Goal: Transaction & Acquisition: Purchase product/service

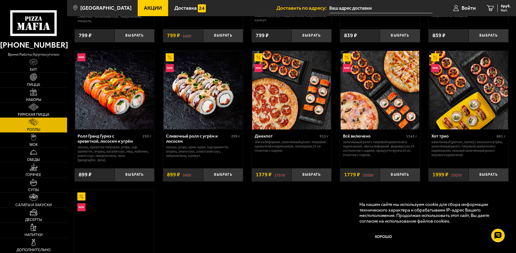
scroll to position [296, 0]
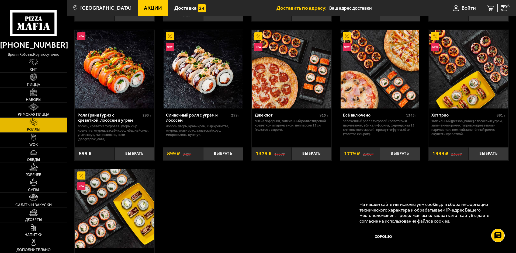
click at [347, 184] on div "Эби Калифорния 227 г креветка тигровая, краб-крем, [GEOGRAPHIC_DATA], огурец, и…" at bounding box center [291, 25] width 449 height 557
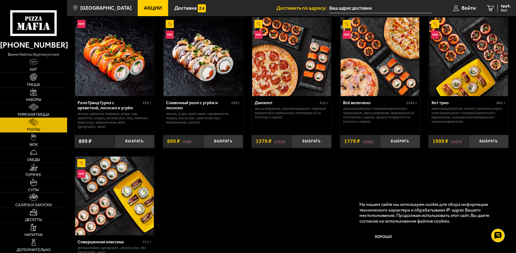
scroll to position [350, 0]
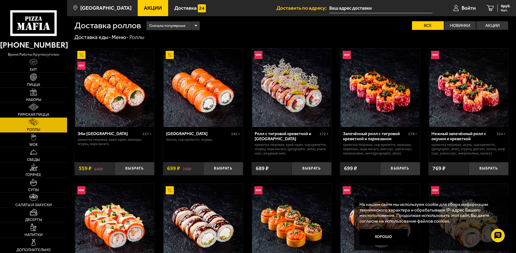
scroll to position [0, 0]
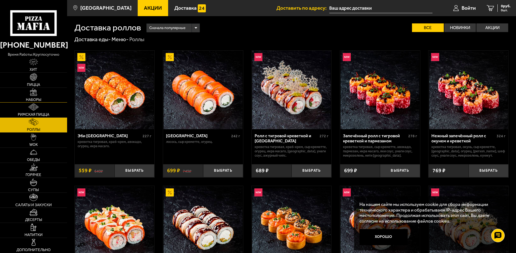
click at [37, 92] on img at bounding box center [33, 91] width 7 height 7
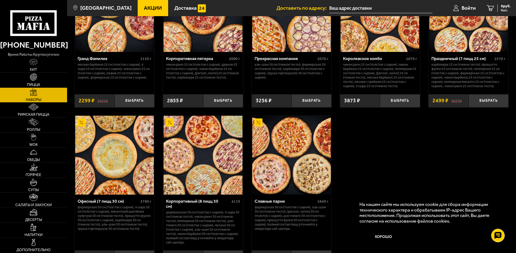
scroll to position [808, 0]
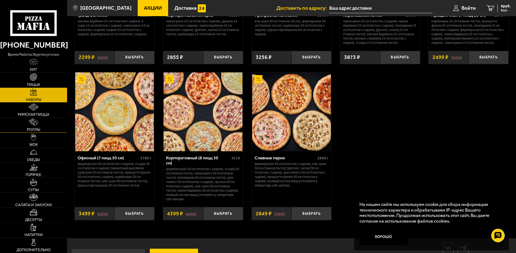
click at [46, 129] on link "Роллы" at bounding box center [33, 125] width 67 height 15
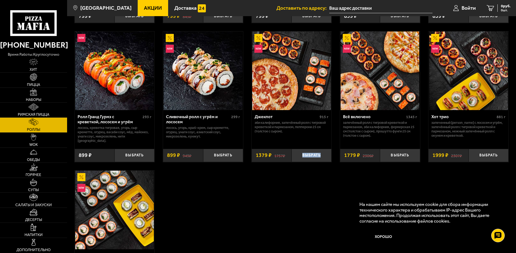
scroll to position [296, 0]
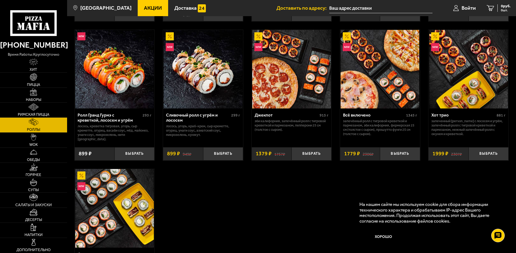
click at [272, 200] on div "Эби Калифорния 227 г креветка тигровая, краб-крем, [GEOGRAPHIC_DATA], огурец, и…" at bounding box center [291, 25] width 449 height 557
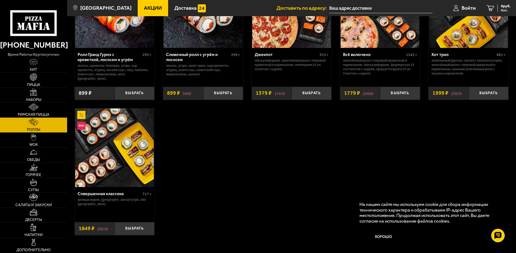
scroll to position [377, 0]
